Goal: Task Accomplishment & Management: Manage account settings

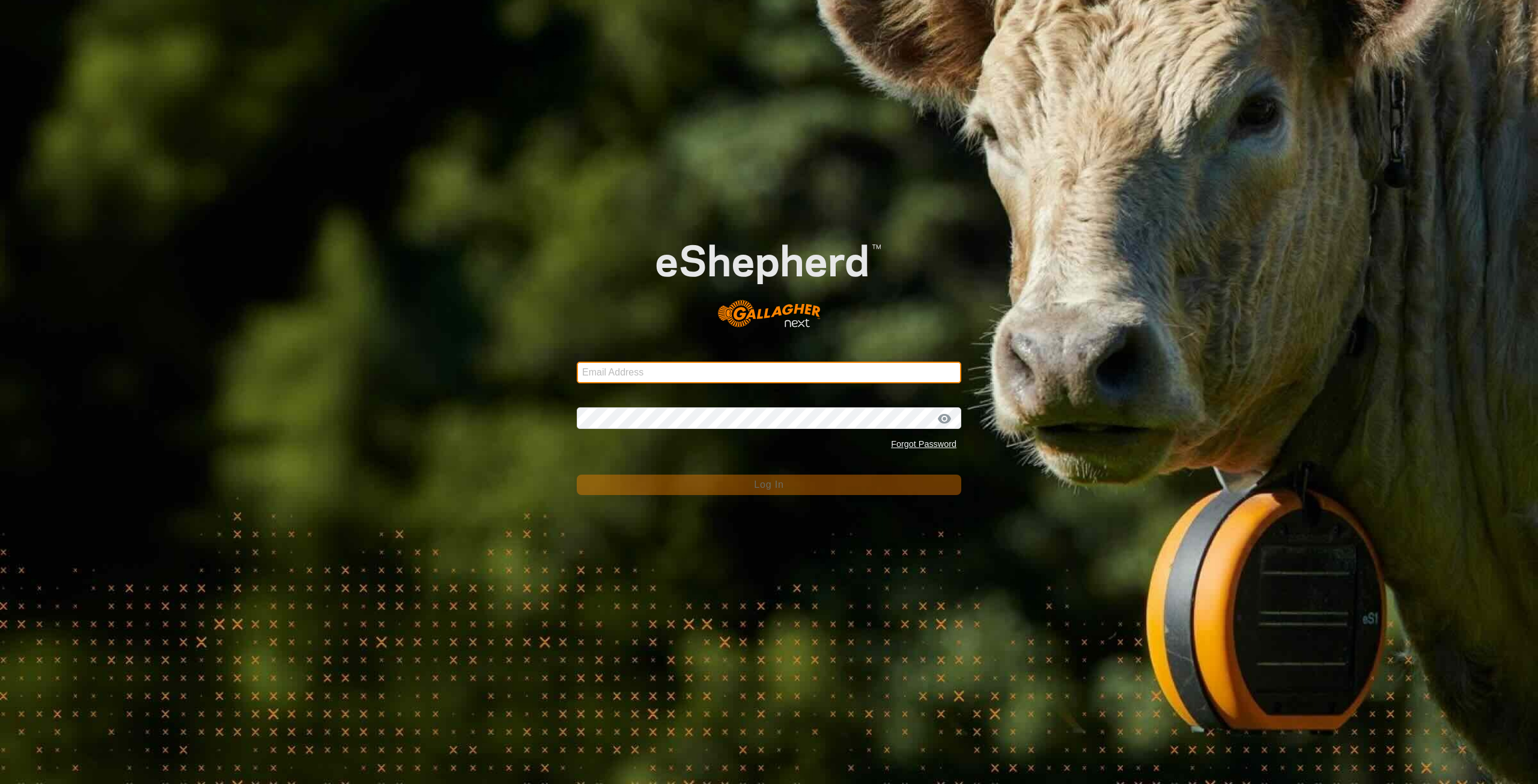
click at [627, 374] on input "Email Address" at bounding box center [768, 373] width 384 height 22
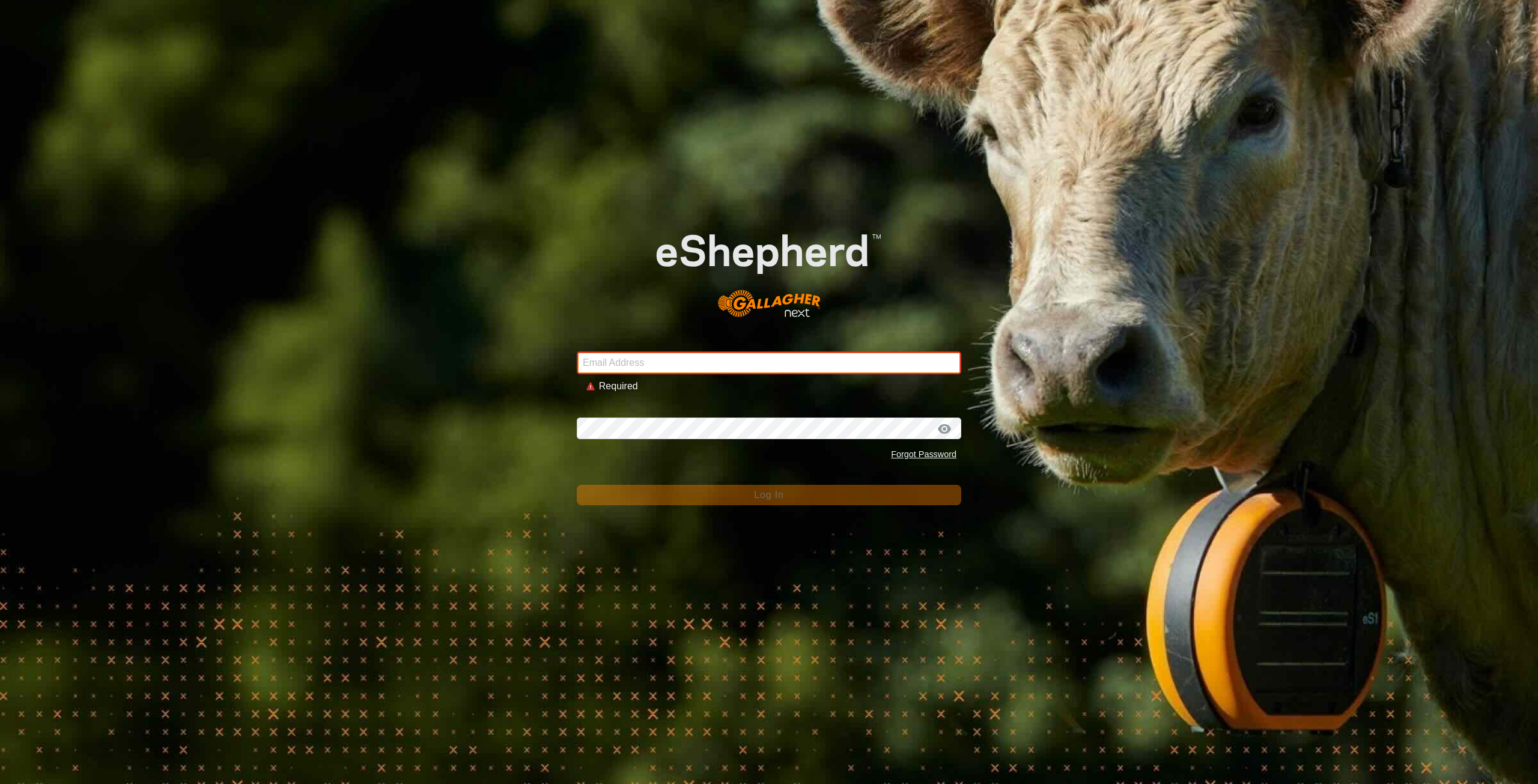
type input "[EMAIL_ADDRESS][DOMAIN_NAME]"
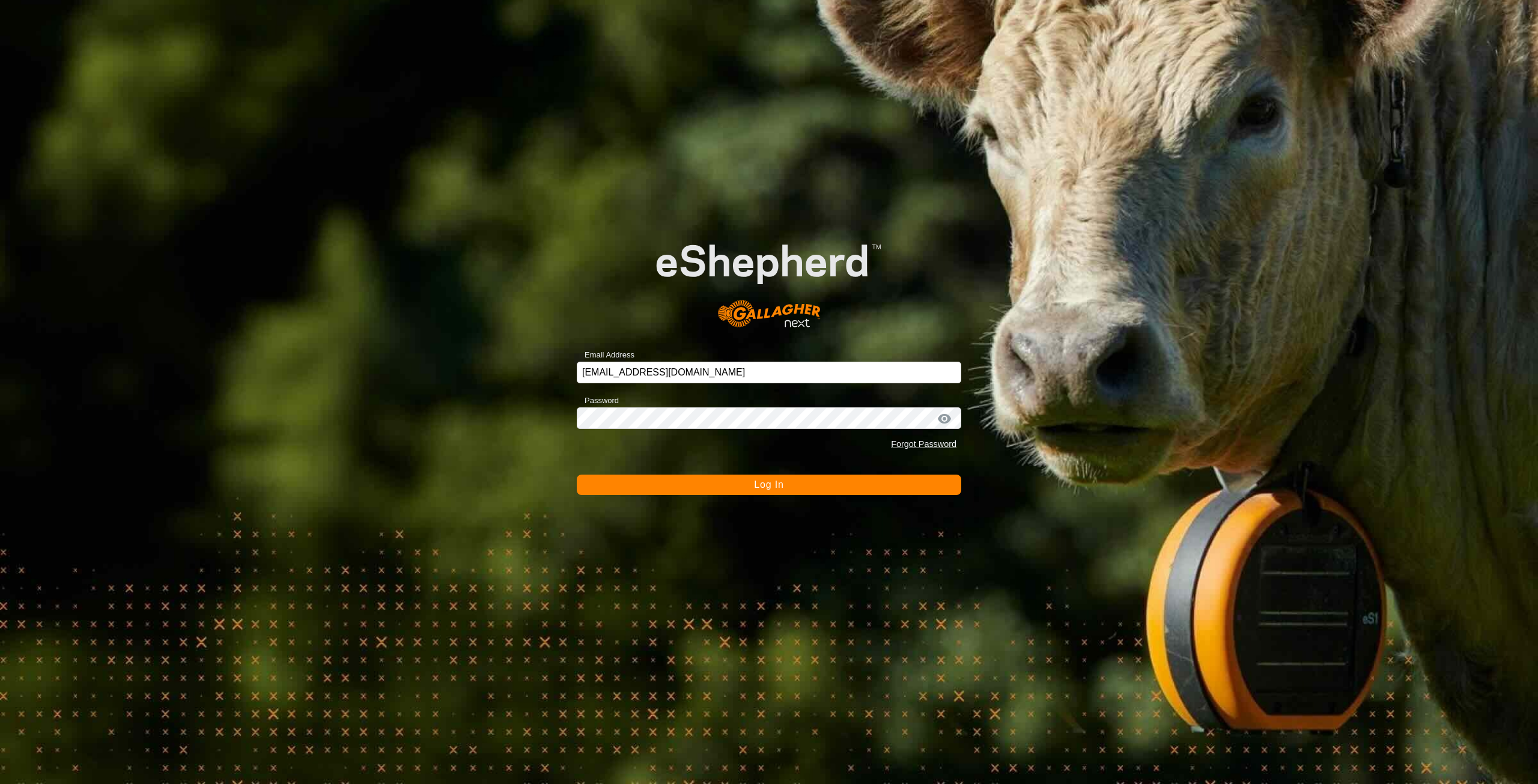
click at [764, 496] on div "Email Address [EMAIL_ADDRESS][DOMAIN_NAME] Password Forgot Password Log In" at bounding box center [769, 392] width 1538 height 784
click at [766, 488] on span "Log In" at bounding box center [768, 484] width 30 height 10
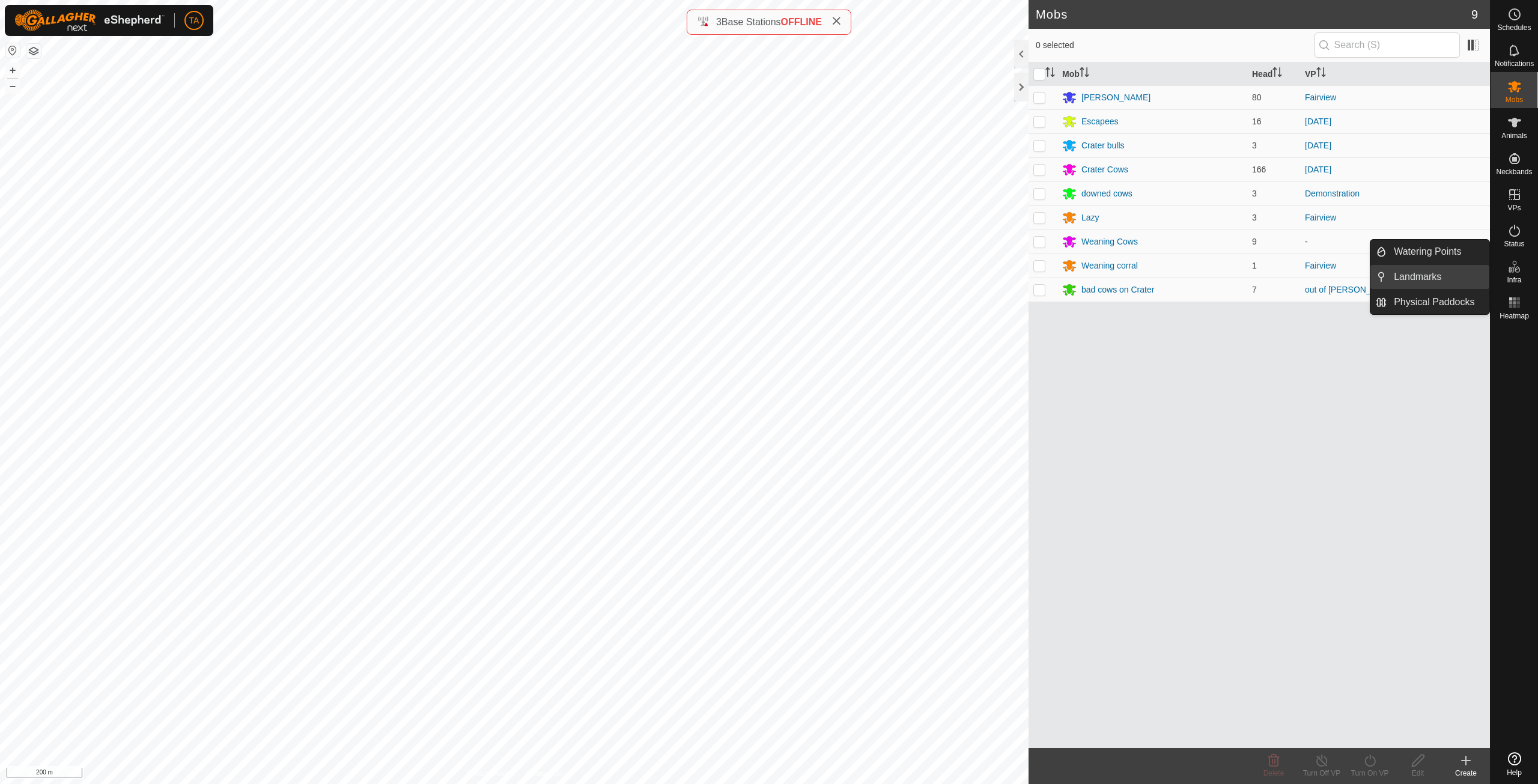
drag, startPoint x: 1473, startPoint y: 277, endPoint x: 1392, endPoint y: 276, distance: 81.0
click at [1392, 277] on link "Landmarks" at bounding box center [1438, 277] width 103 height 24
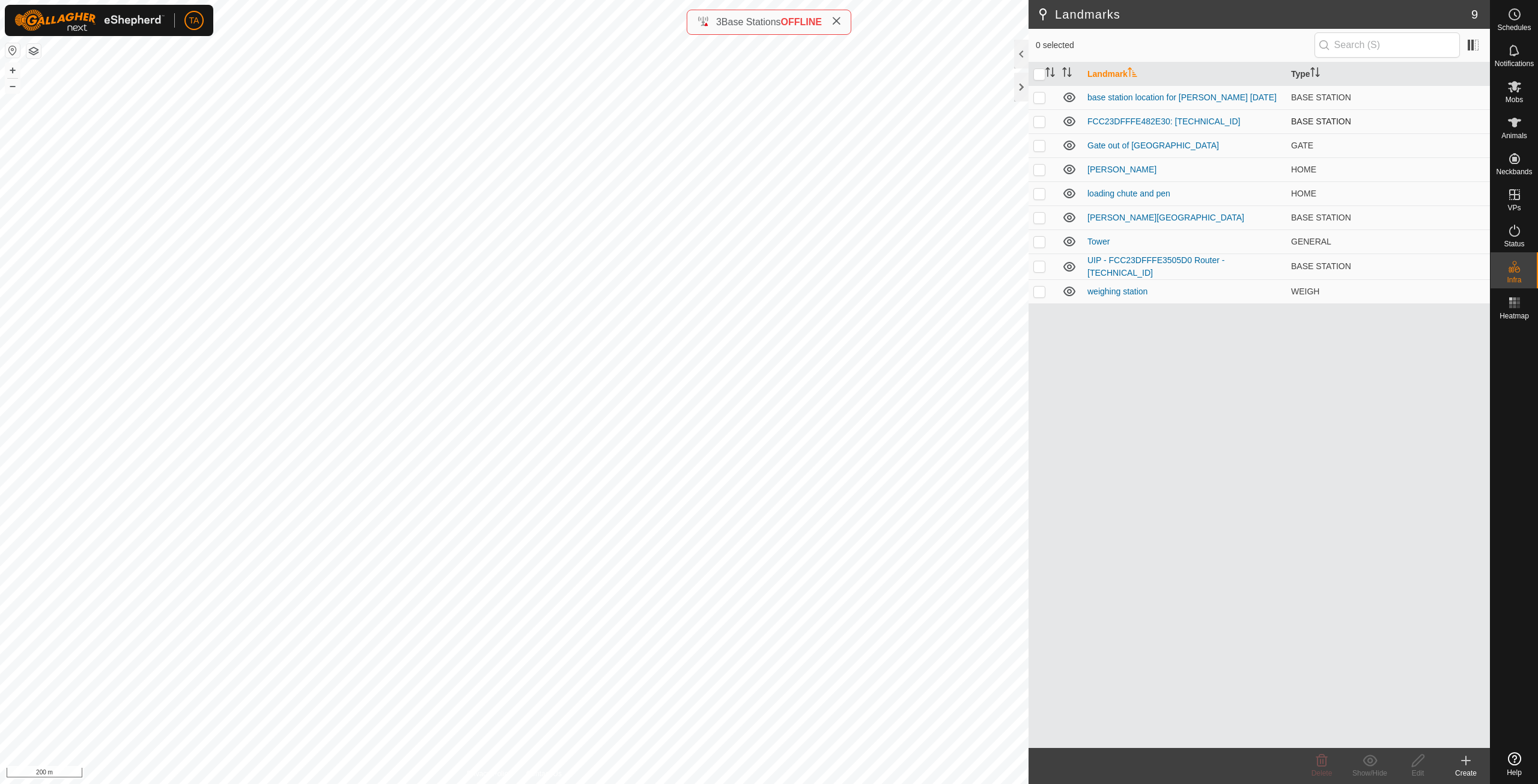
click at [1043, 123] on p-checkbox at bounding box center [1039, 121] width 12 height 9
checkbox input "true"
click at [1163, 119] on link "FCC23DFFFE482E30: [TECHNICAL_ID]" at bounding box center [1164, 121] width 153 height 9
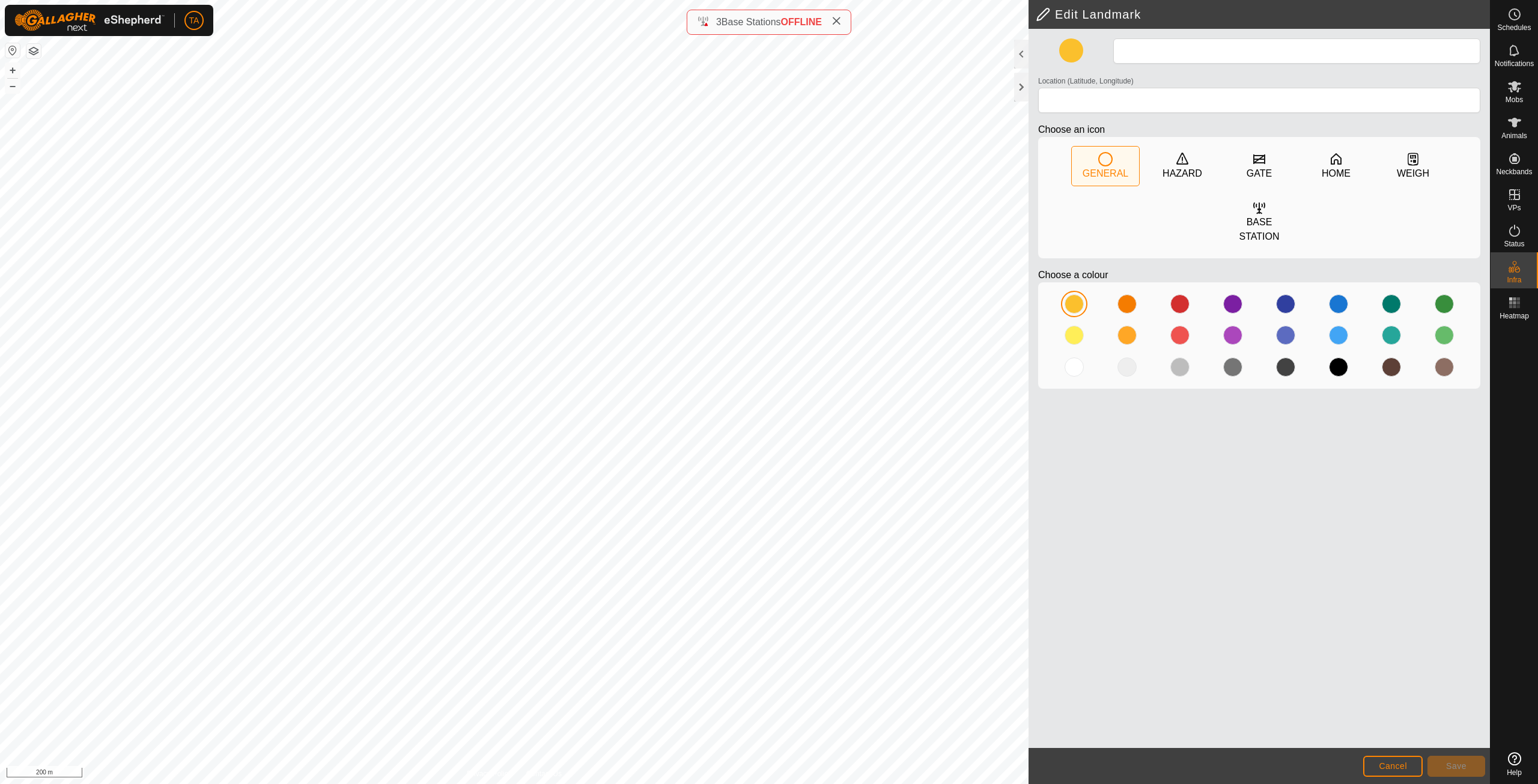
type input "FCC23DFFFE482E30: [TECHNICAL_ID]"
type input "49.143803, -120.071223"
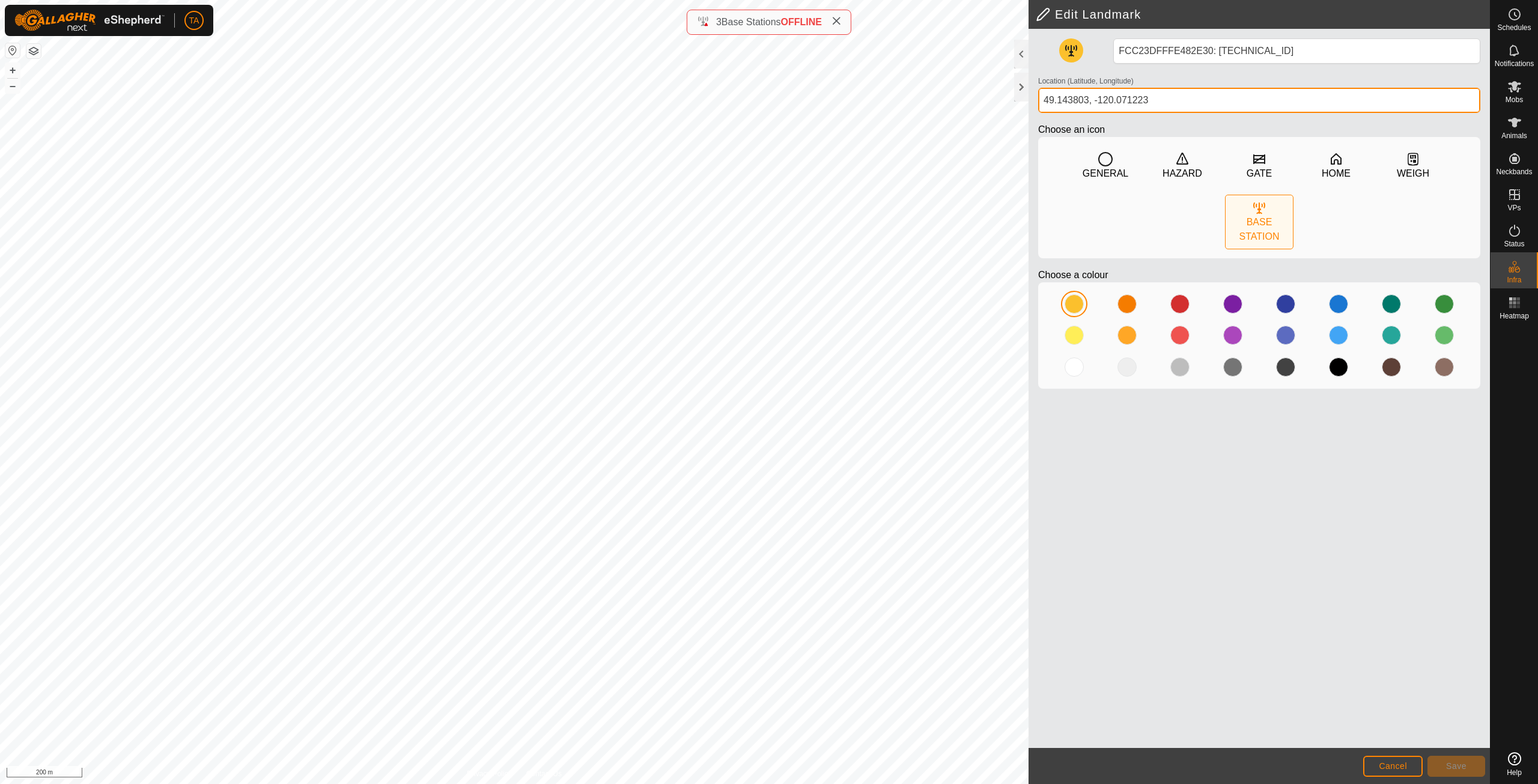
click at [1019, 106] on div "Edit Landmark FCC23DFFFE482E30: [TECHNICAL_ID] Location (Latitude, Longitude) […" at bounding box center [744, 392] width 1490 height 784
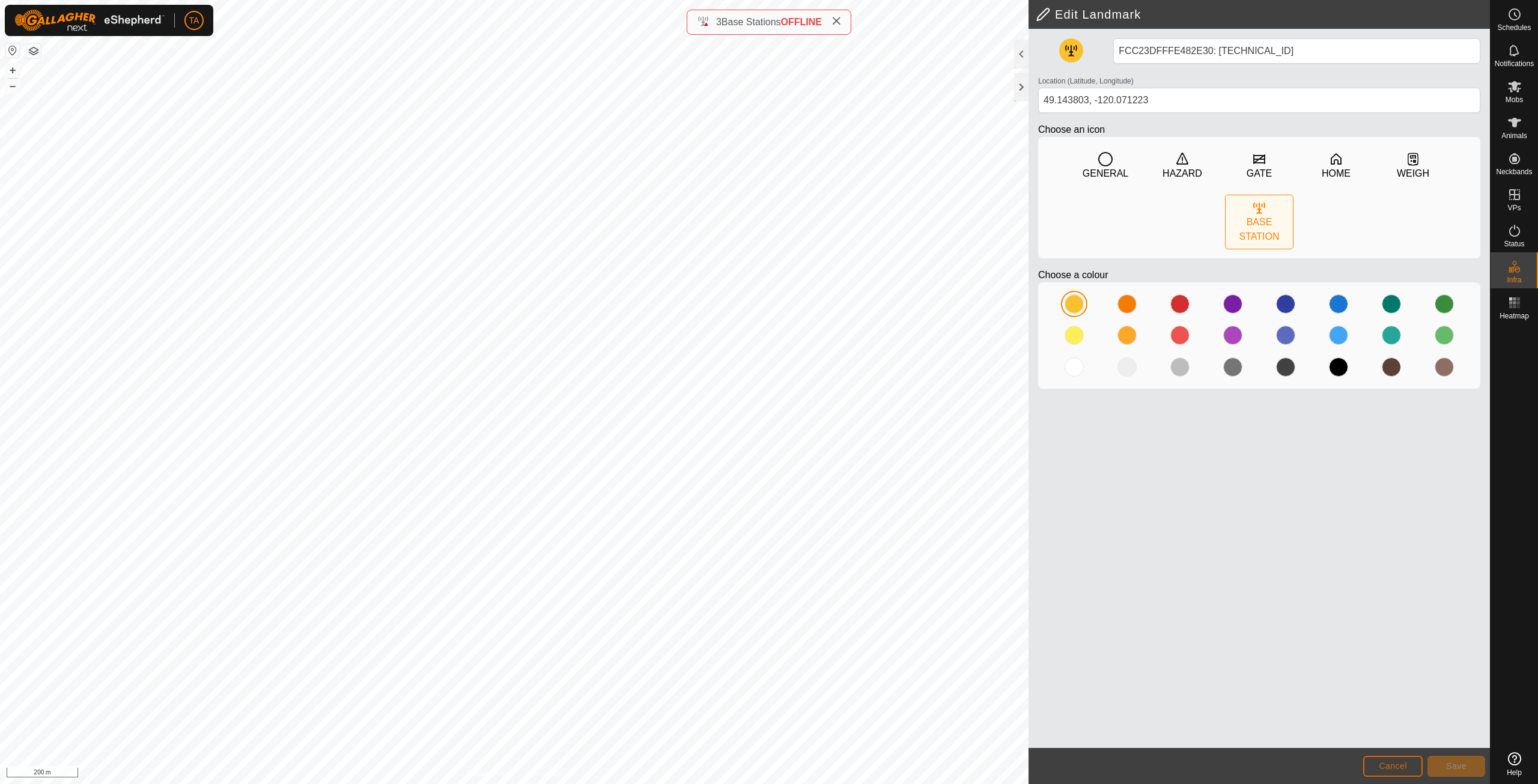
click at [1380, 762] on span "Cancel" at bounding box center [1392, 765] width 28 height 9
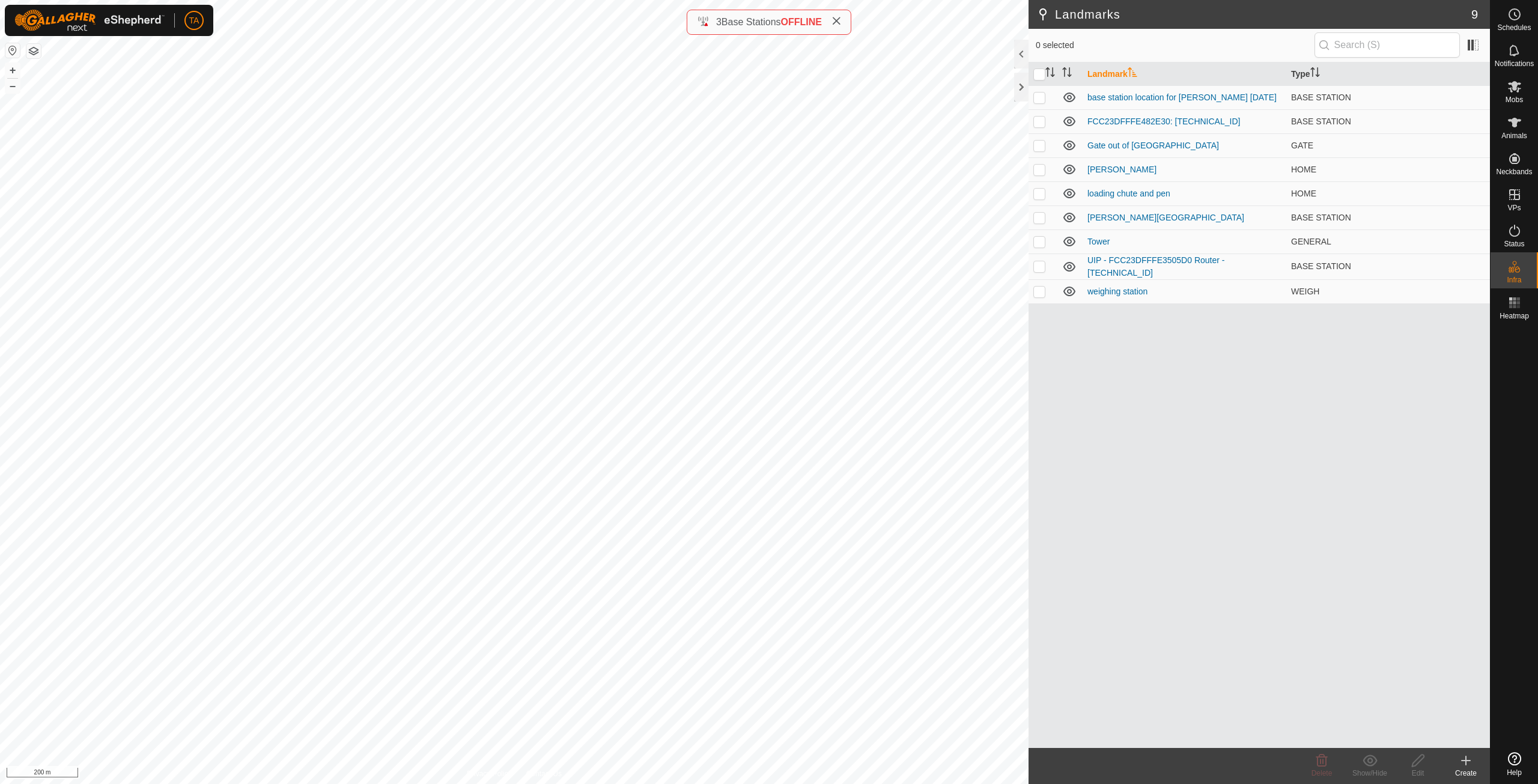
click at [1470, 768] on div "Create" at bounding box center [1465, 772] width 48 height 11
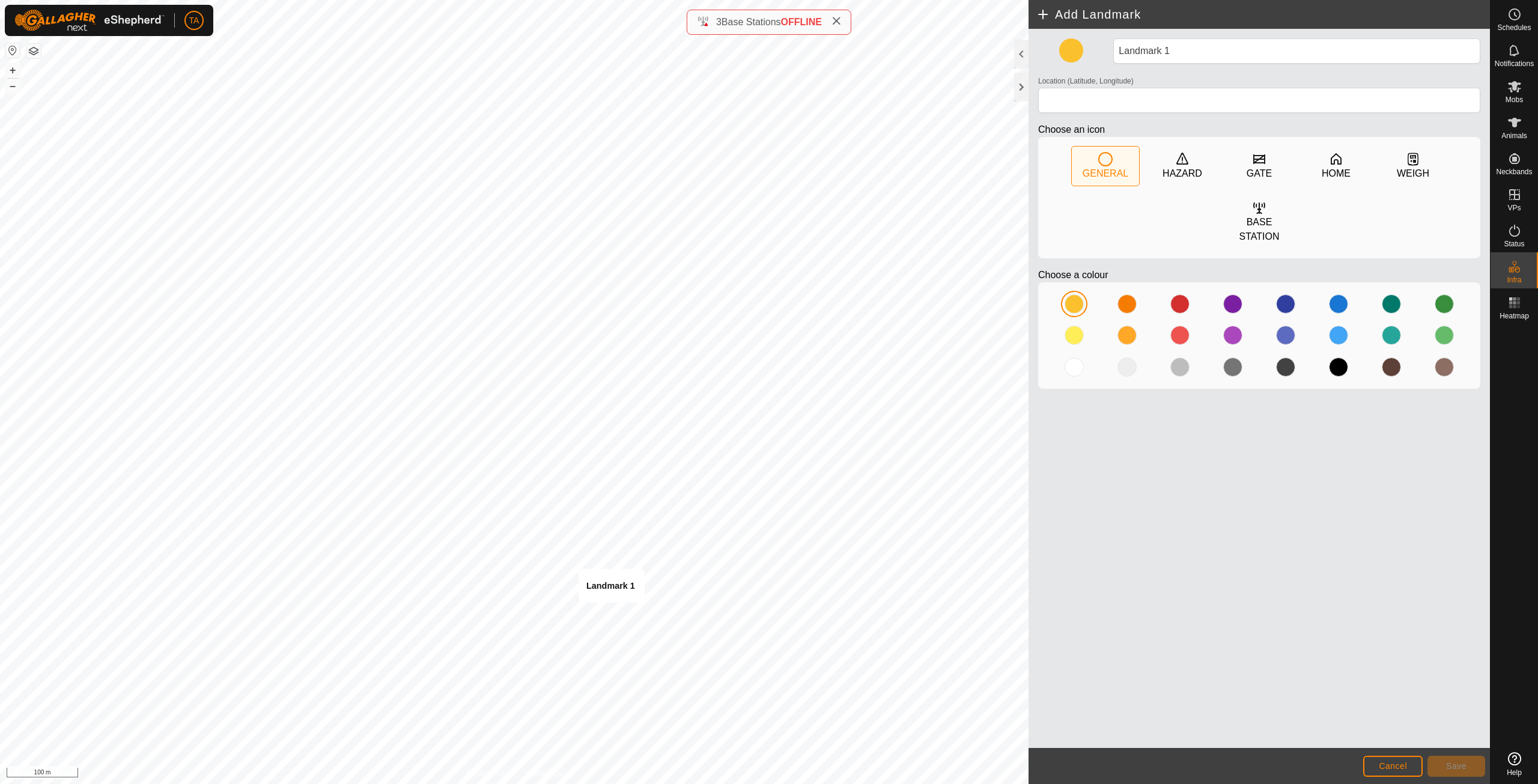
type input "49.139611, -120.044524"
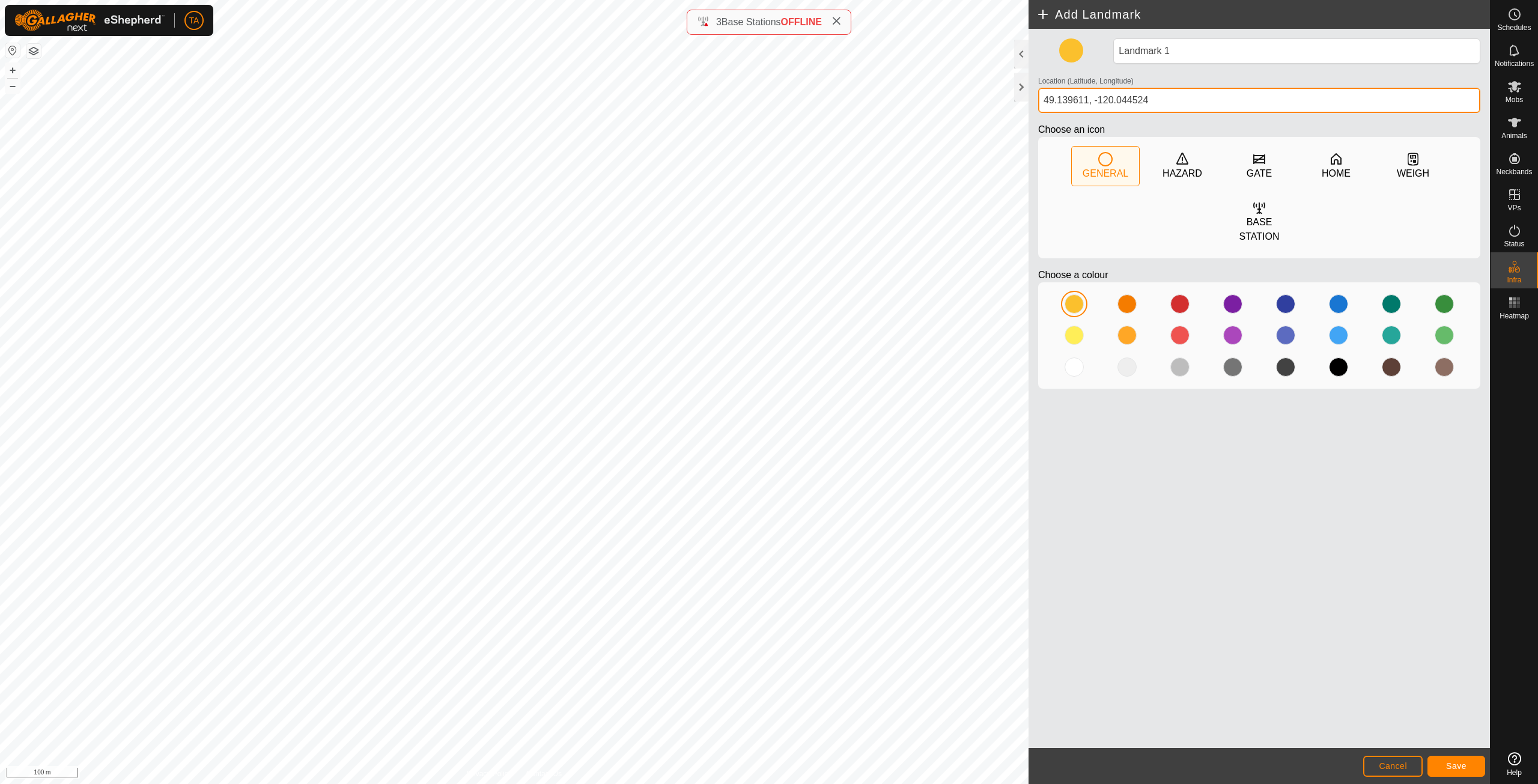
click at [1026, 110] on div "Add Landmark Landmark 1 Location (Latitude, Longitude) [GEOGRAPHIC_DATA] Choose…" at bounding box center [744, 392] width 1490 height 784
click at [1167, 99] on input "49.139611, -120.044524" at bounding box center [1258, 100] width 442 height 25
click at [1157, 99] on input "49.139611, -120.044524" at bounding box center [1258, 100] width 442 height 25
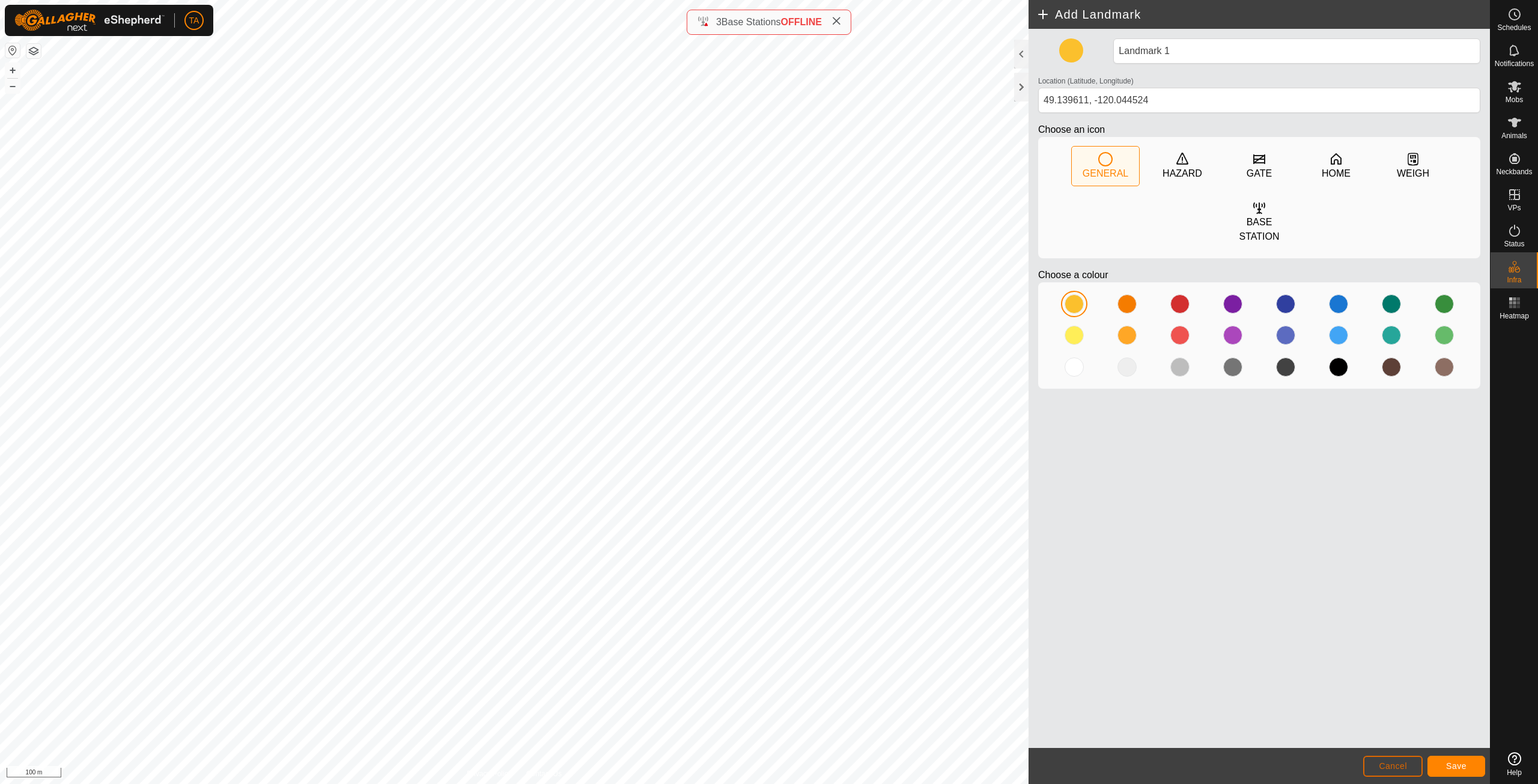
click at [1392, 769] on span "Cancel" at bounding box center [1392, 765] width 28 height 9
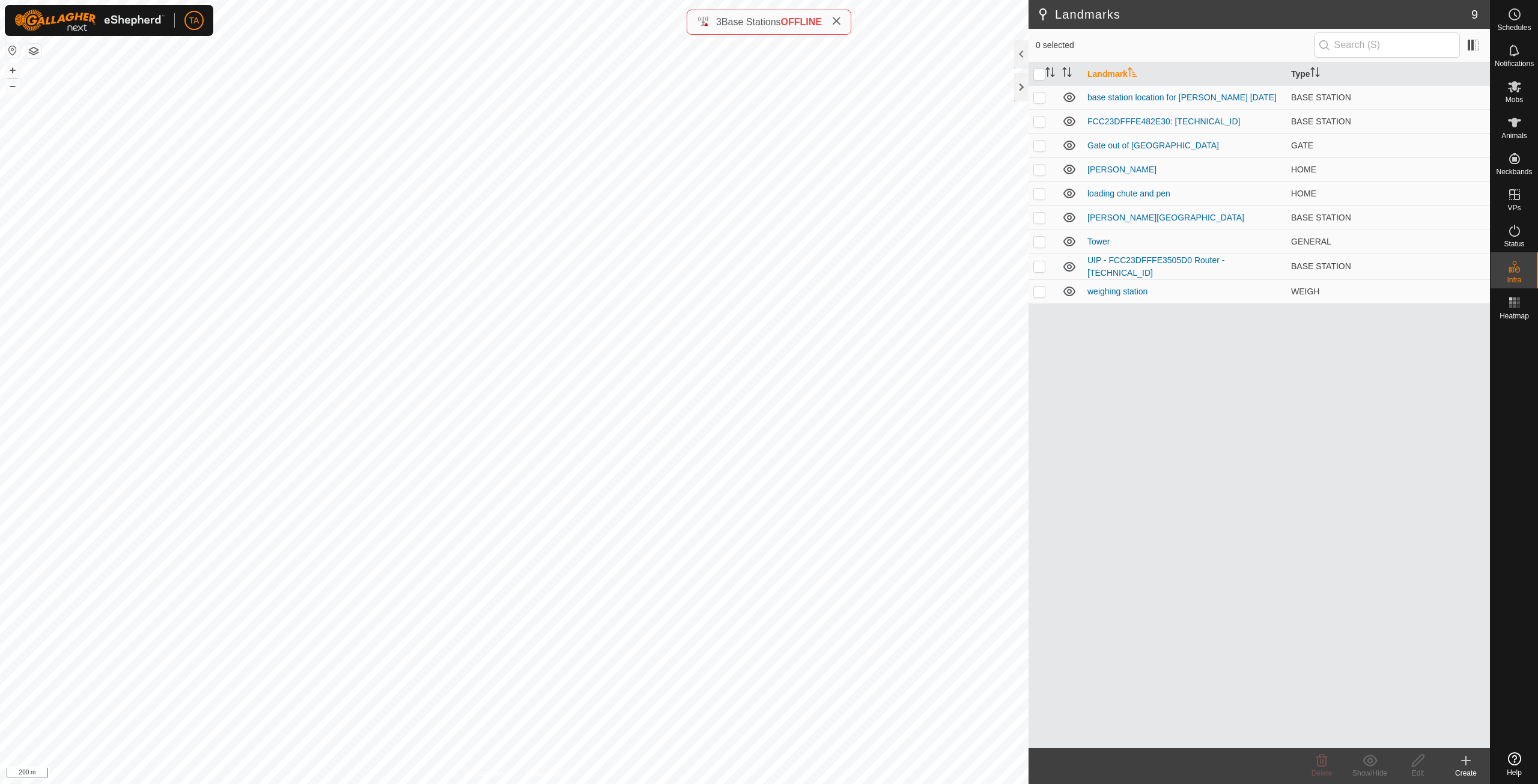
click at [1463, 770] on div "Create" at bounding box center [1465, 772] width 48 height 11
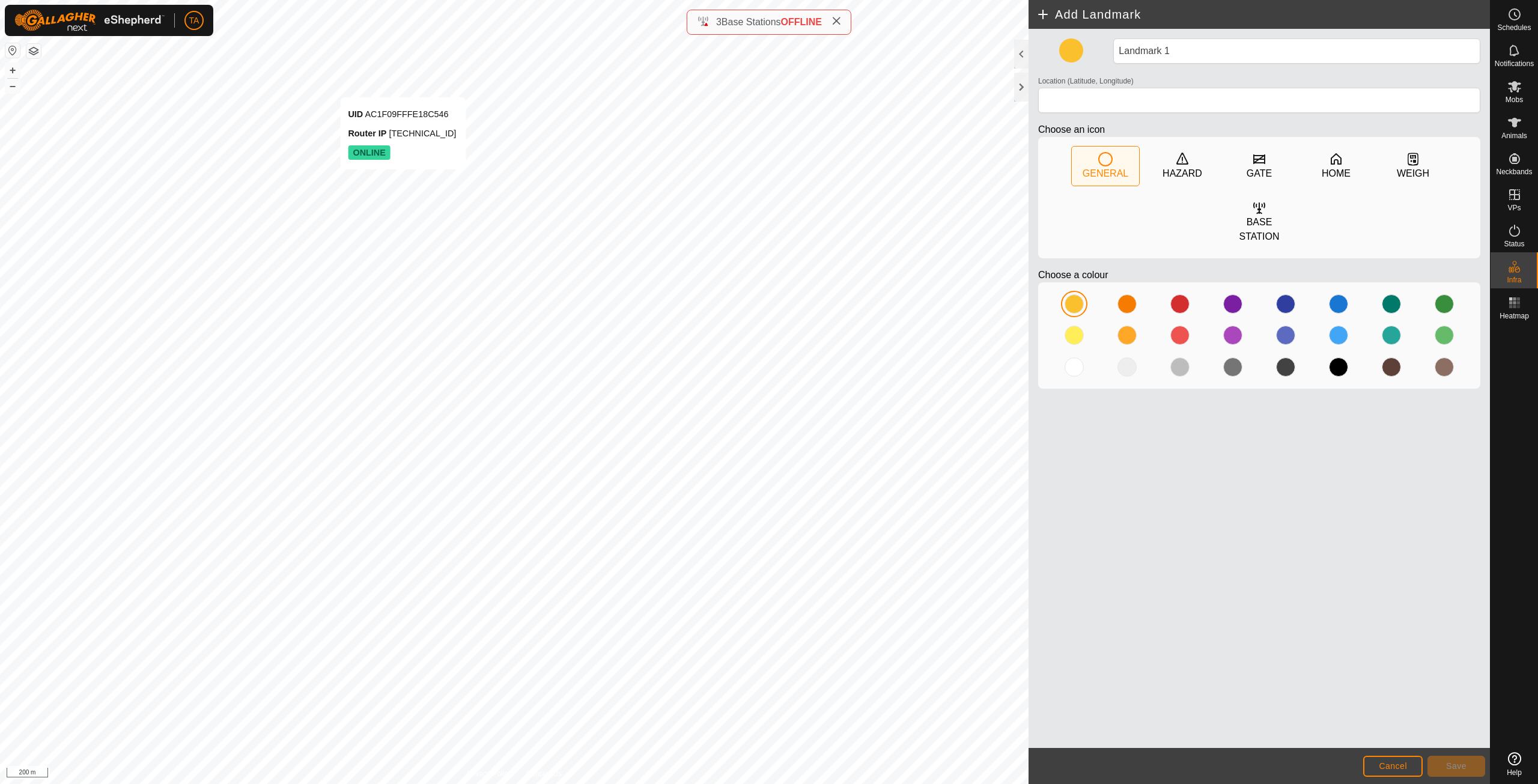
type input "49.178384, -120.082953"
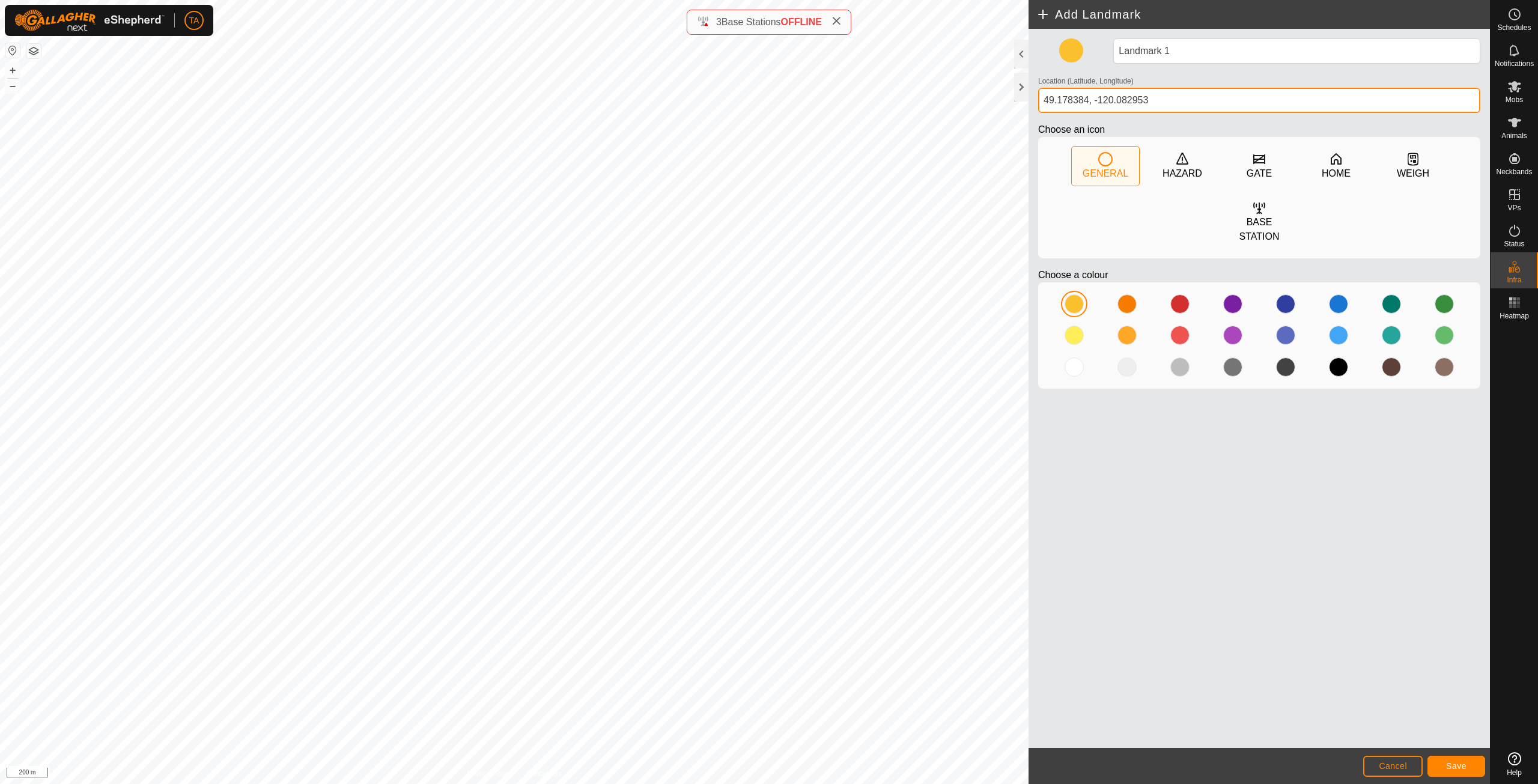
click at [974, 104] on div "Add Landmark Landmark 1 Location (Latitude, Longitude) [GEOGRAPHIC_DATA] Choose…" at bounding box center [744, 392] width 1490 height 784
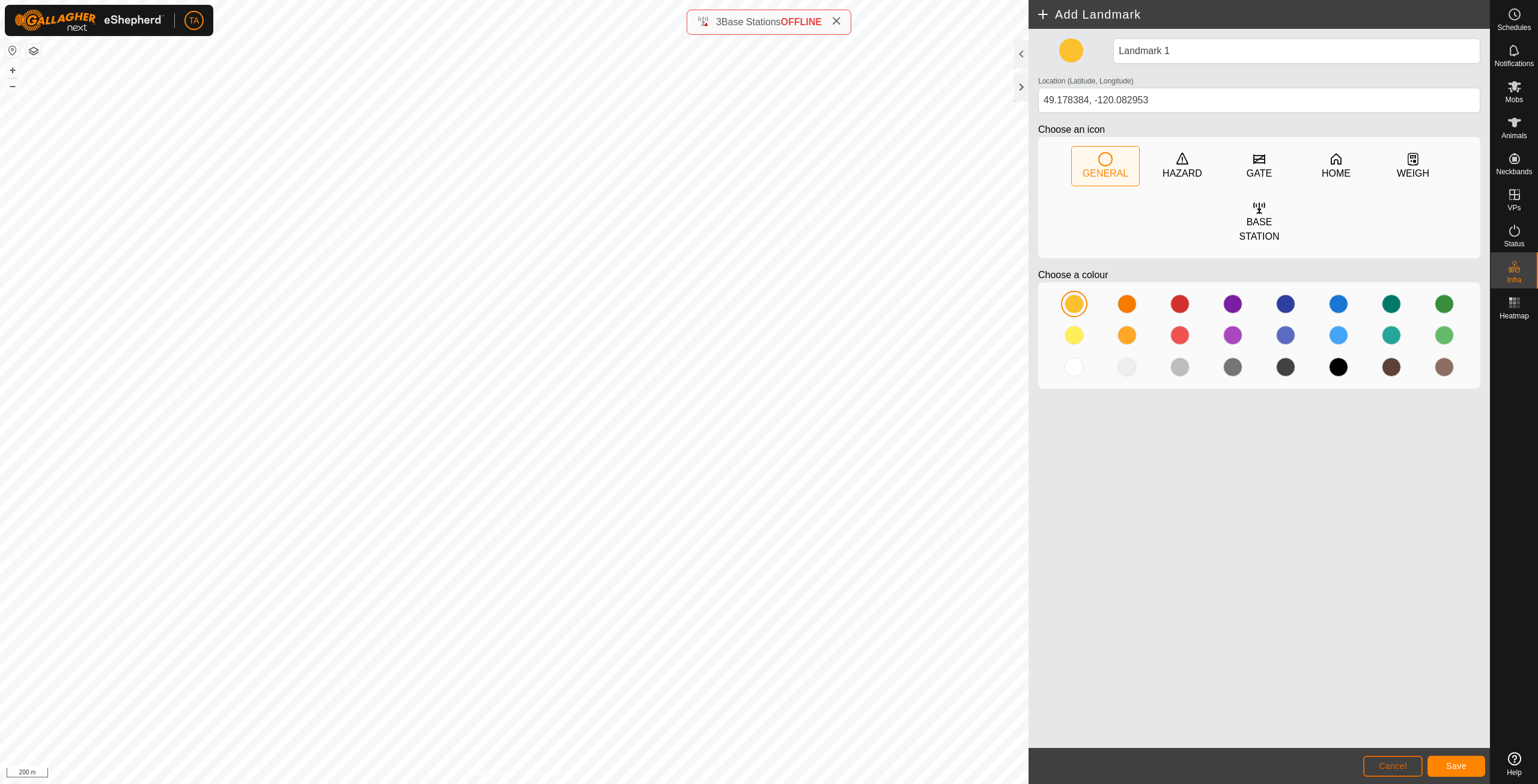
click at [1395, 766] on span "Cancel" at bounding box center [1392, 765] width 28 height 9
